Goal: Task Accomplishment & Management: Use online tool/utility

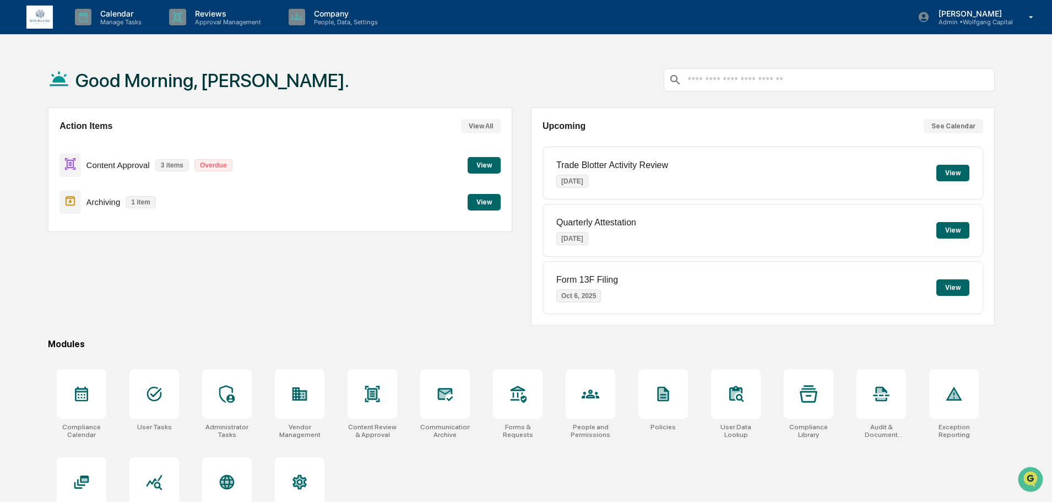
click at [307, 246] on div "Action Items View All Content Approval 3 items Overdue View Archiving 1 item Vi…" at bounding box center [280, 216] width 464 height 218
click at [488, 206] on button "View" at bounding box center [484, 202] width 33 height 17
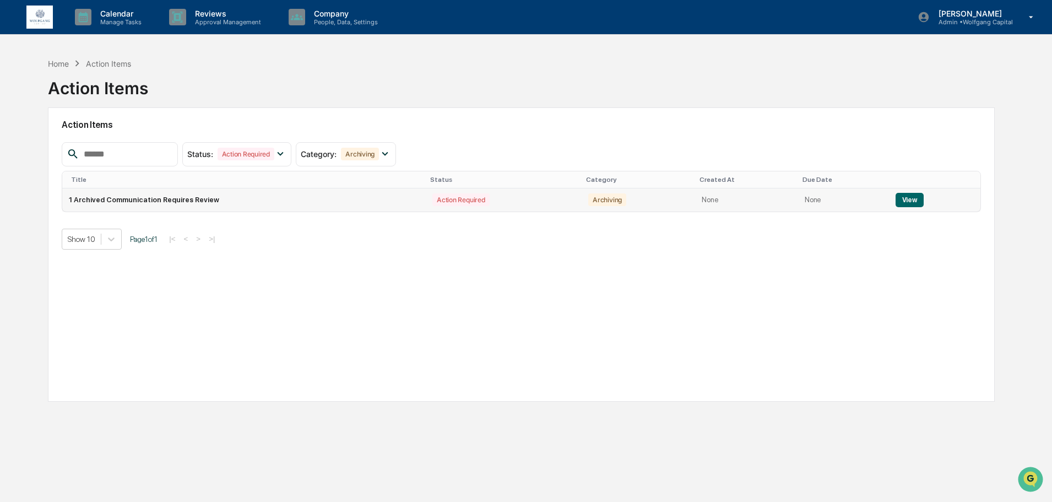
click at [910, 197] on button "View" at bounding box center [909, 200] width 28 height 14
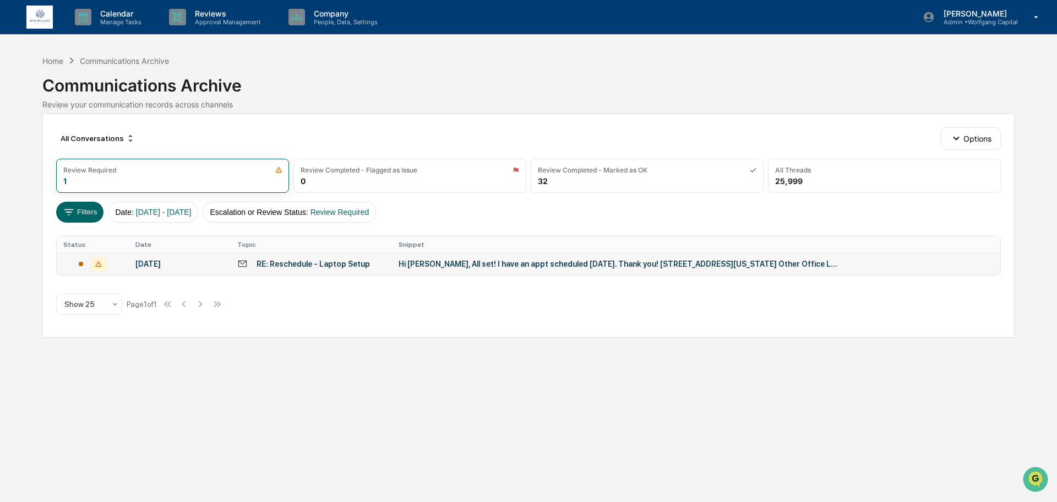
click at [312, 266] on div "RE: Reschedule - Laptop Setup" at bounding box center [313, 263] width 113 height 9
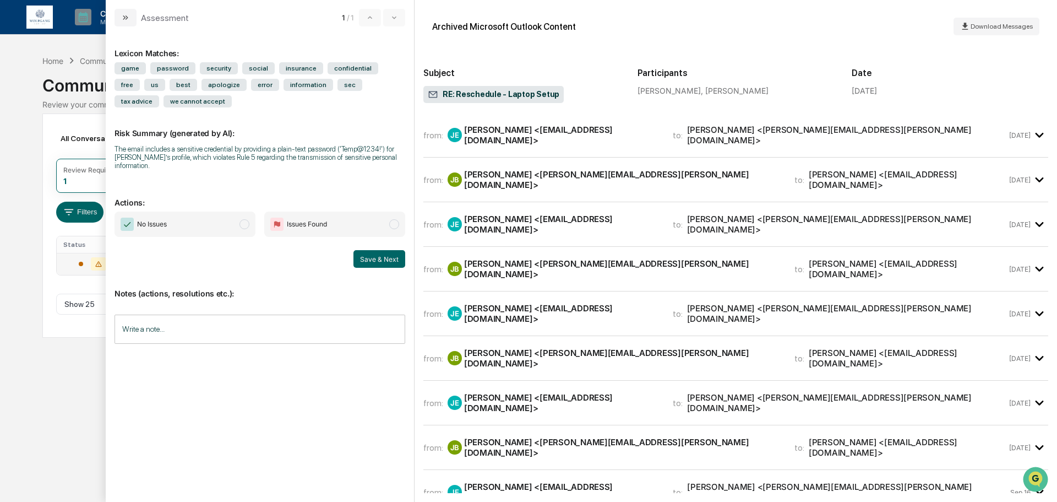
click at [192, 212] on span "No Issues" at bounding box center [185, 223] width 141 height 25
click at [379, 254] on button "Save & Next" at bounding box center [380, 259] width 52 height 18
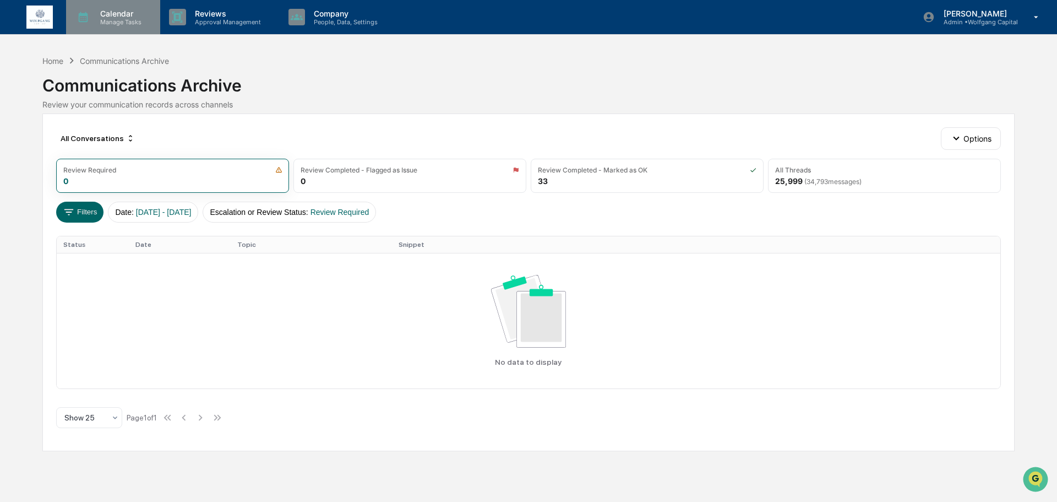
click at [115, 28] on div "Calendar Manage Tasks" at bounding box center [113, 17] width 94 height 34
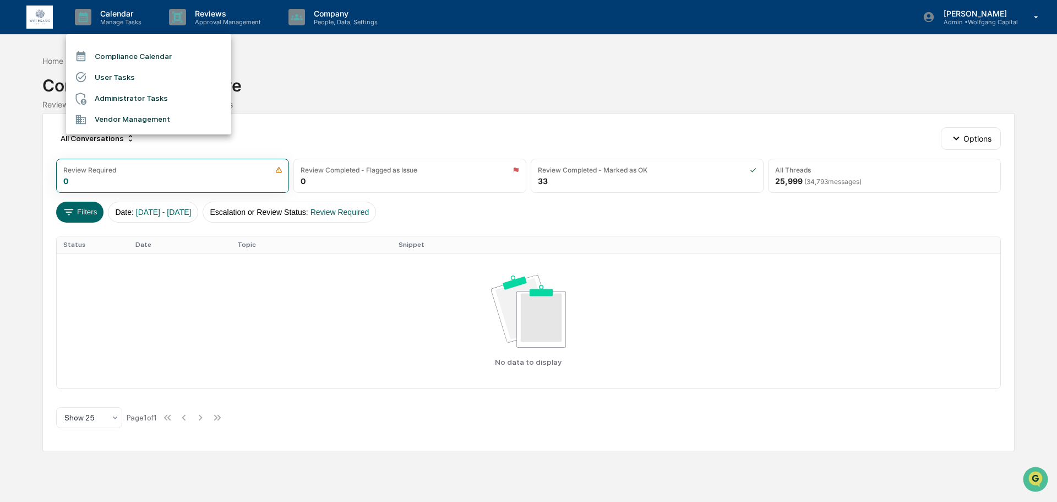
click at [14, 61] on div at bounding box center [528, 251] width 1057 height 502
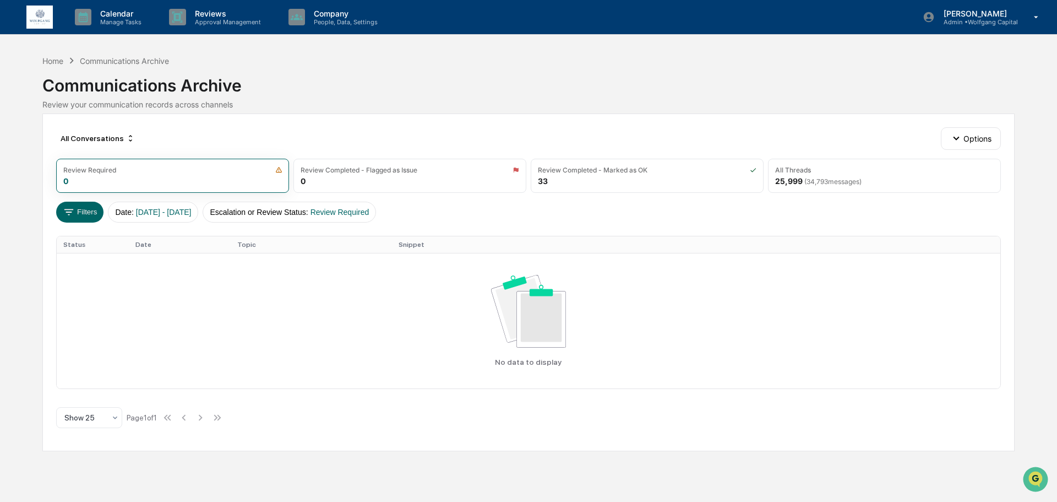
click at [44, 61] on div "Home" at bounding box center [52, 60] width 21 height 9
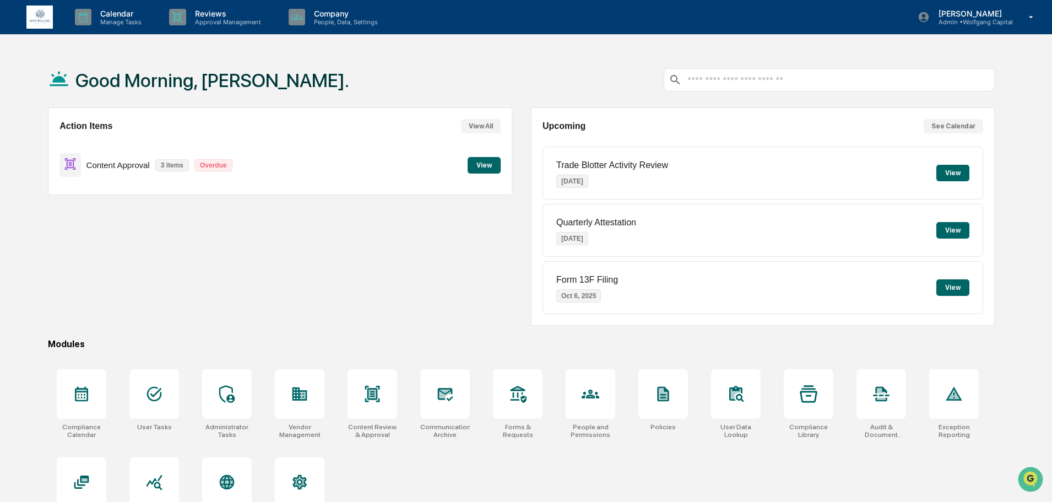
click at [476, 167] on button "View" at bounding box center [484, 165] width 33 height 17
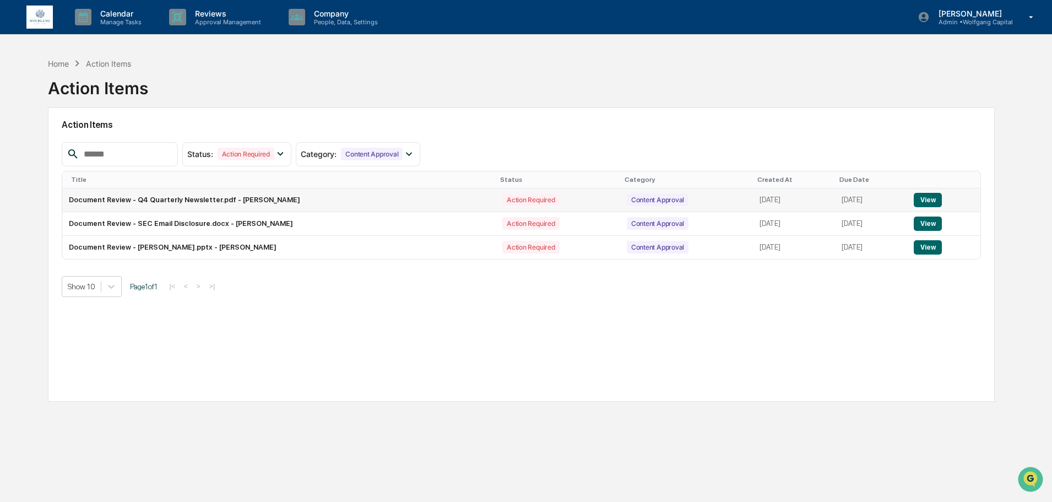
click at [927, 198] on button "View" at bounding box center [928, 200] width 28 height 14
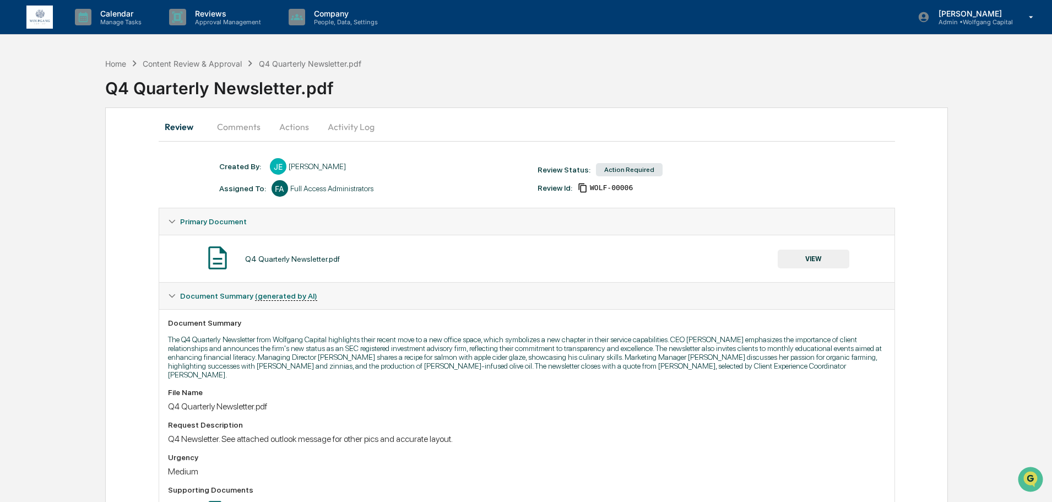
click at [244, 132] on button "Comments" at bounding box center [238, 126] width 61 height 26
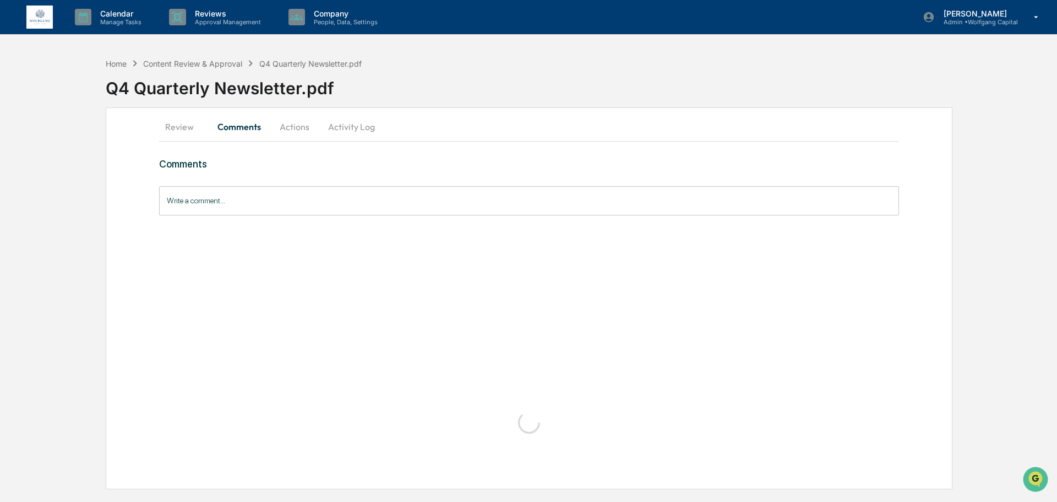
click at [287, 128] on button "Actions" at bounding box center [295, 126] width 50 height 26
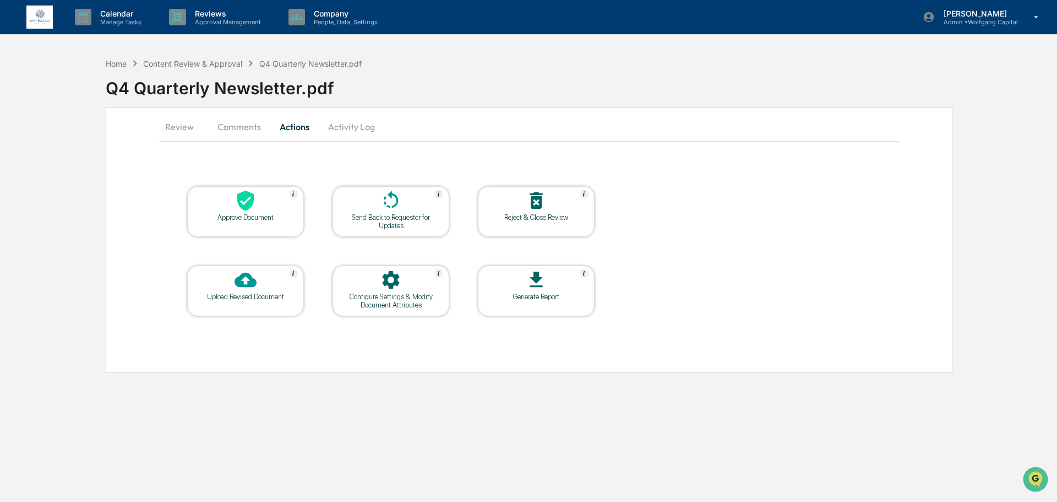
click at [378, 207] on div at bounding box center [391, 201] width 110 height 24
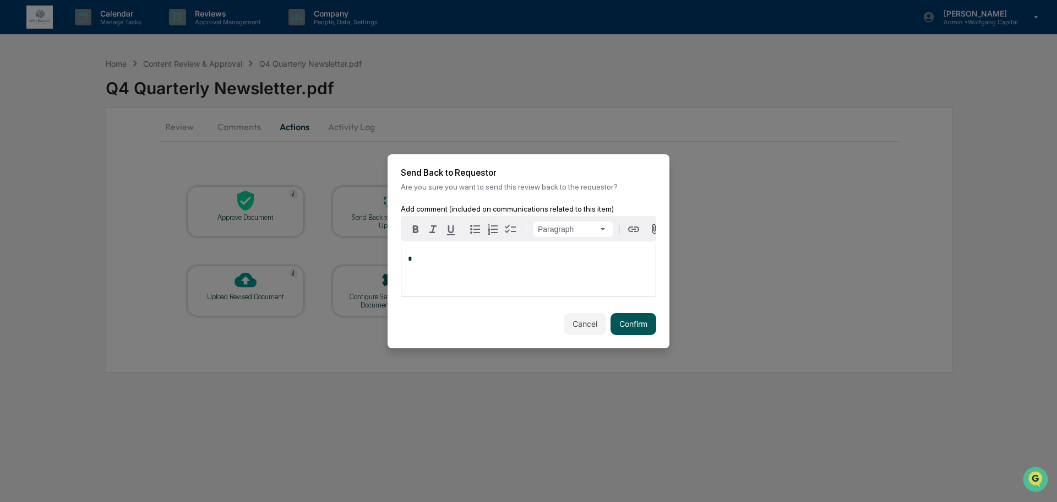
click at [615, 323] on button "Confirm" at bounding box center [634, 324] width 46 height 22
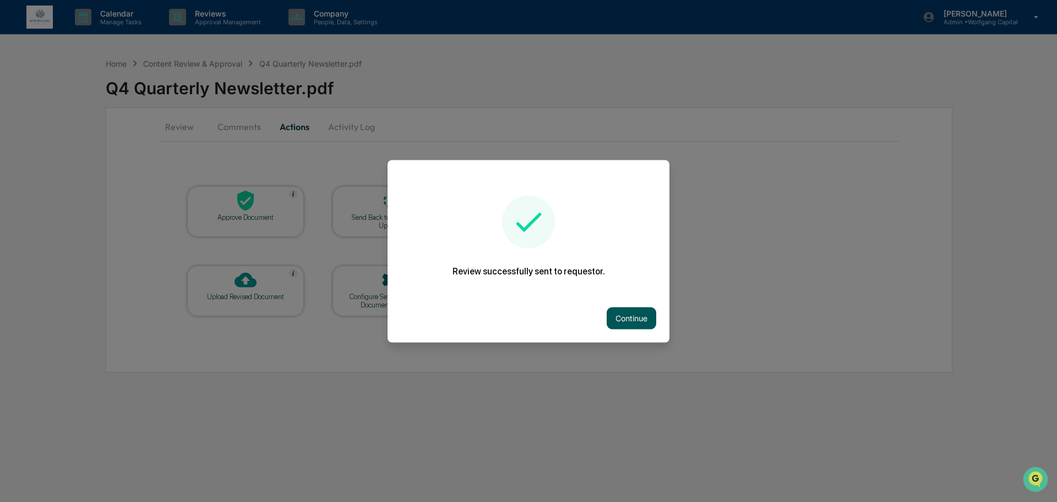
click at [621, 312] on button "Continue" at bounding box center [632, 318] width 50 height 22
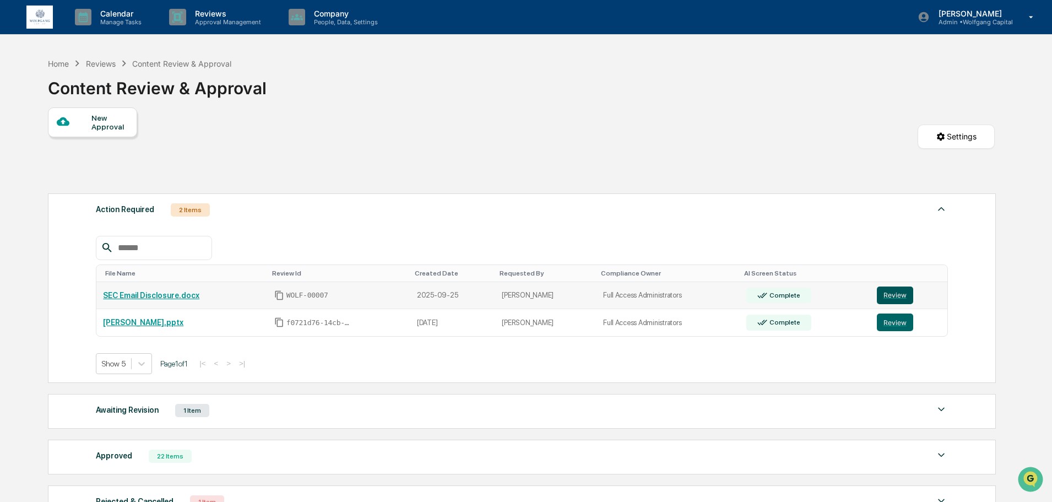
click at [881, 296] on button "Review" at bounding box center [895, 295] width 36 height 18
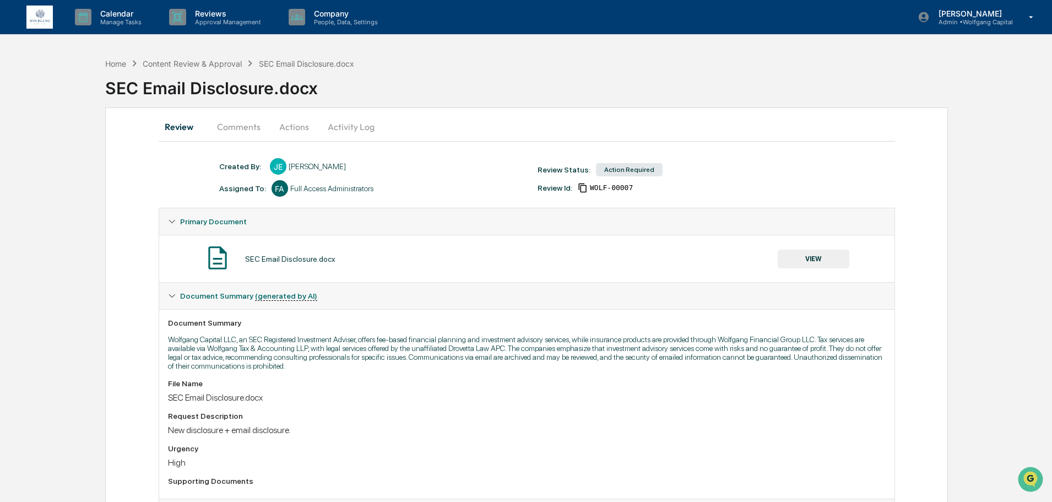
click at [295, 123] on button "Actions" at bounding box center [294, 126] width 50 height 26
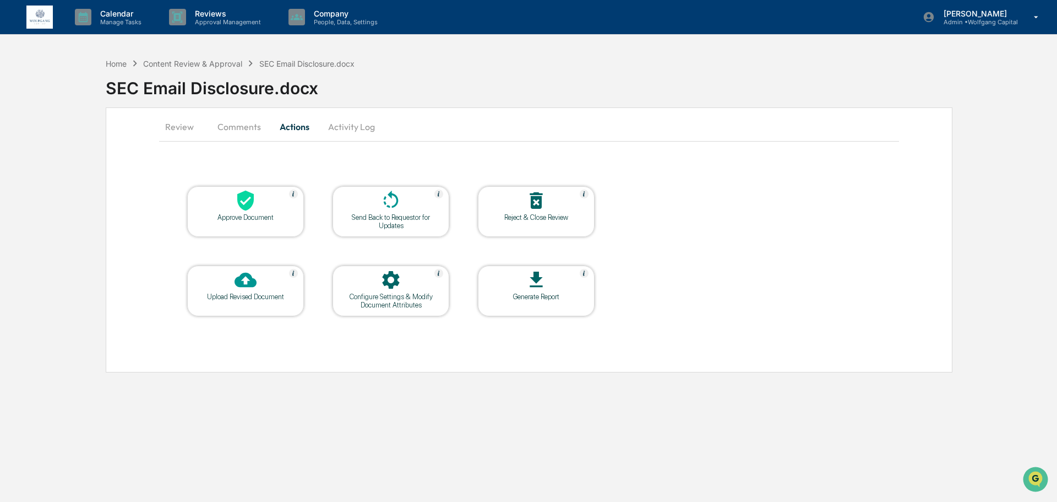
click at [236, 234] on div "Approve Document" at bounding box center [245, 211] width 117 height 51
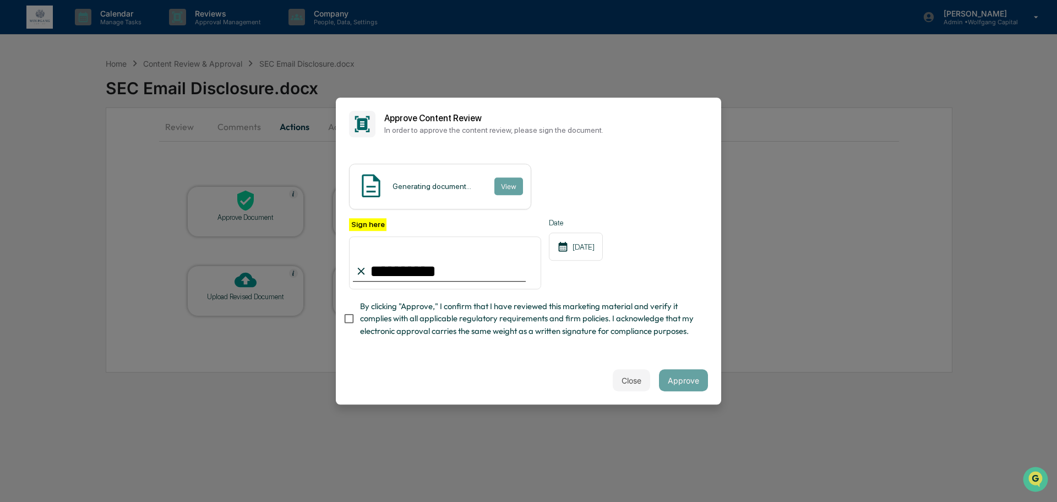
type input "**********"
click at [673, 356] on div "**********" at bounding box center [528, 253] width 385 height 206
click at [670, 382] on button "Approve" at bounding box center [683, 380] width 49 height 22
